Goal: Check status

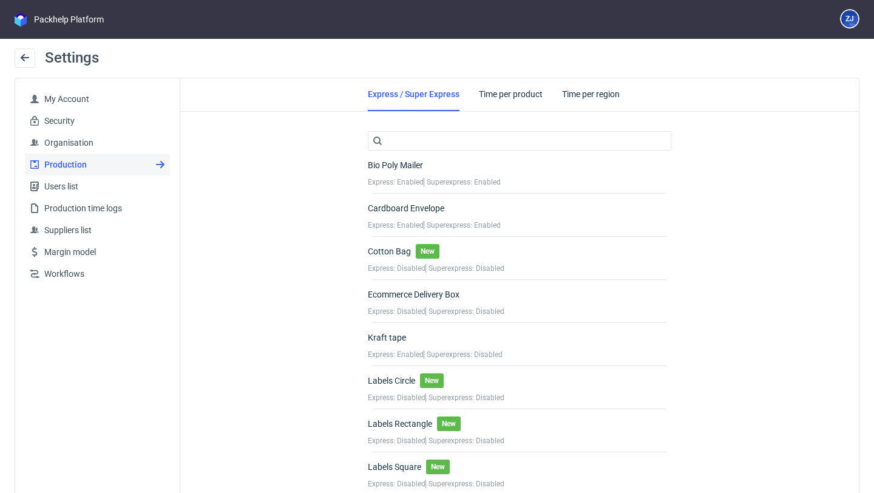
scroll to position [1798, 0]
